Goal: Purchase product/service

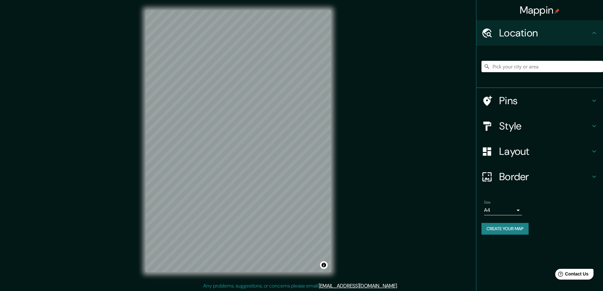
click at [510, 64] on input "Pick your city or area" at bounding box center [541, 66] width 121 height 11
type input "[GEOGRAPHIC_DATA], [US_STATE], [GEOGRAPHIC_DATA]"
click at [514, 98] on h4 "Pins" at bounding box center [544, 100] width 91 height 13
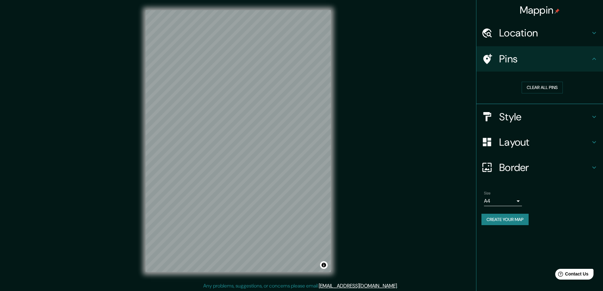
click at [505, 56] on h4 "Pins" at bounding box center [544, 59] width 91 height 13
click at [491, 218] on button "Create your map" at bounding box center [504, 220] width 47 height 12
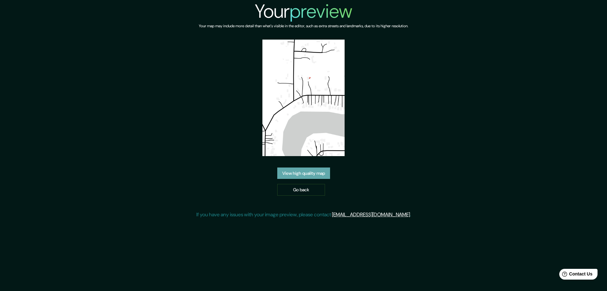
click at [299, 170] on link "View high quality map" at bounding box center [303, 173] width 53 height 12
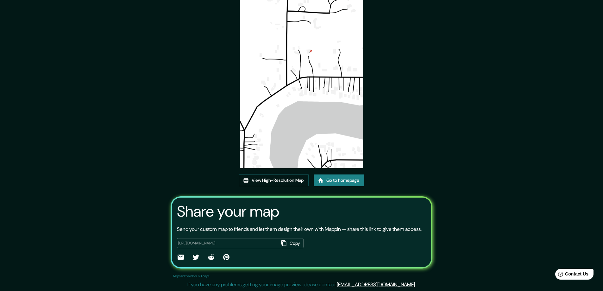
scroll to position [42, 0]
